Goal: Task Accomplishment & Management: Manage account settings

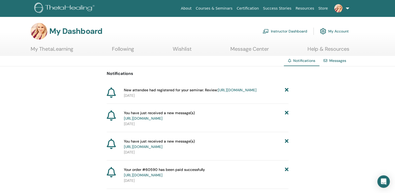
click at [250, 48] on link "Message Center" at bounding box center [249, 51] width 38 height 10
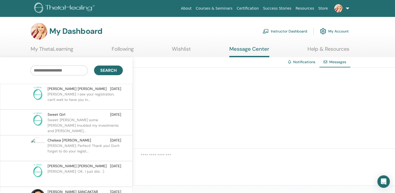
click at [77, 97] on p "Michelle: I see your registration, can't wait to have you in..." at bounding box center [84, 99] width 75 height 16
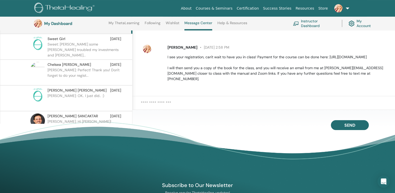
scroll to position [91, 0]
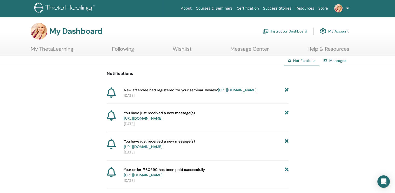
click at [298, 30] on link "Instructor Dashboard" at bounding box center [284, 30] width 45 height 11
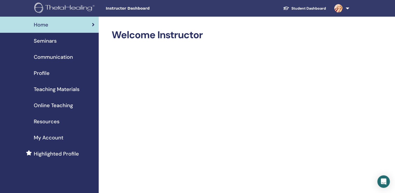
click at [38, 42] on span "Seminars" at bounding box center [45, 41] width 23 height 8
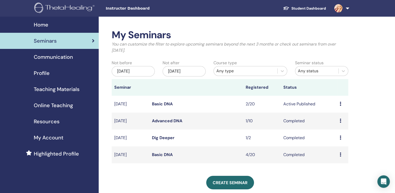
click at [155, 101] on link "Basic DNA" at bounding box center [162, 103] width 21 height 5
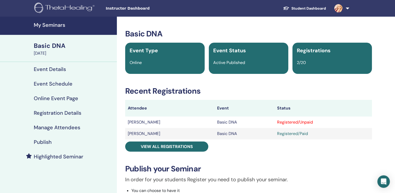
click at [60, 128] on h4 "Manage Attendees" at bounding box center [57, 127] width 46 height 6
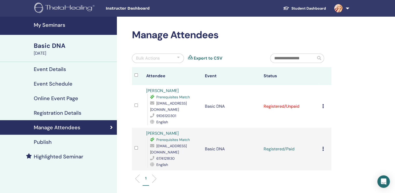
click at [323, 104] on icon at bounding box center [323, 106] width 2 height 4
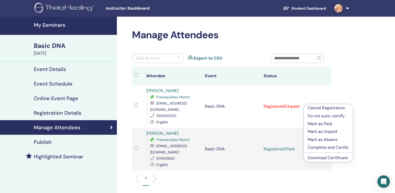
click at [317, 124] on p "Mark as Paid" at bounding box center [328, 123] width 41 height 6
